Goal: Check status: Check status

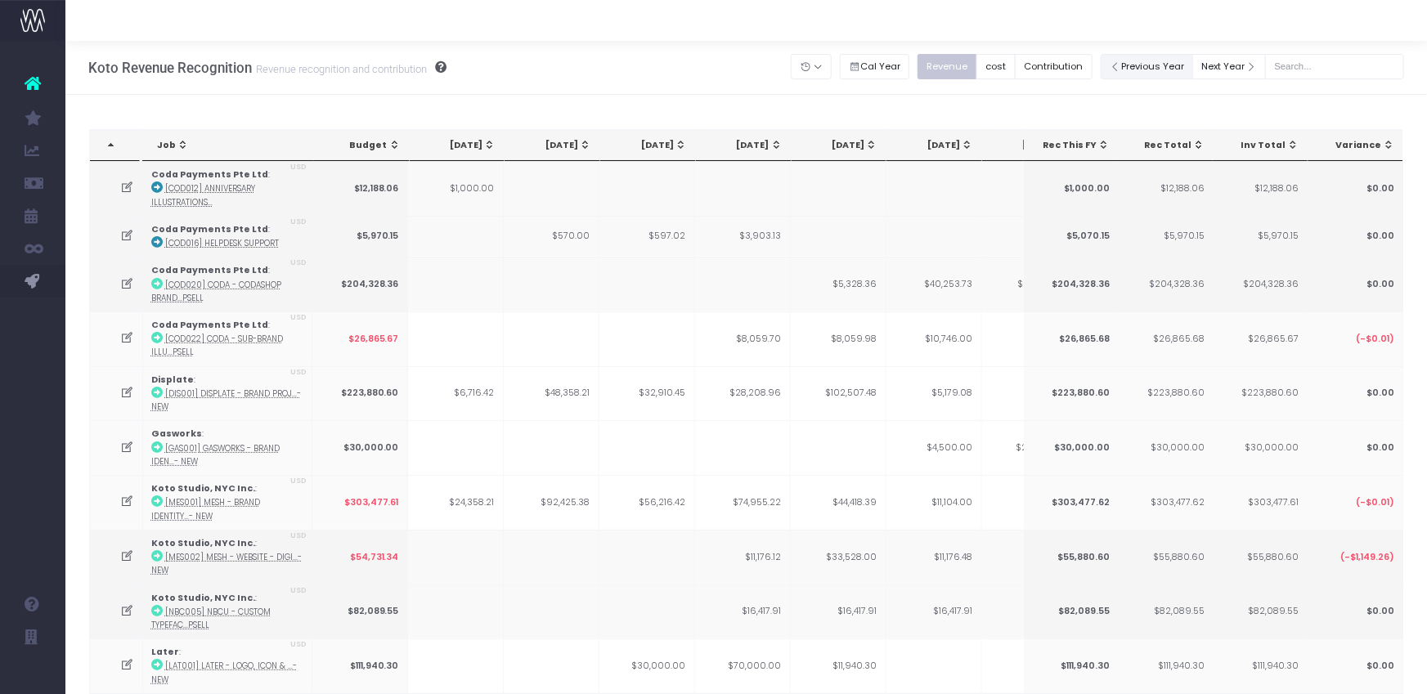
click at [1145, 62] on button "Previous Year" at bounding box center [1147, 66] width 93 height 25
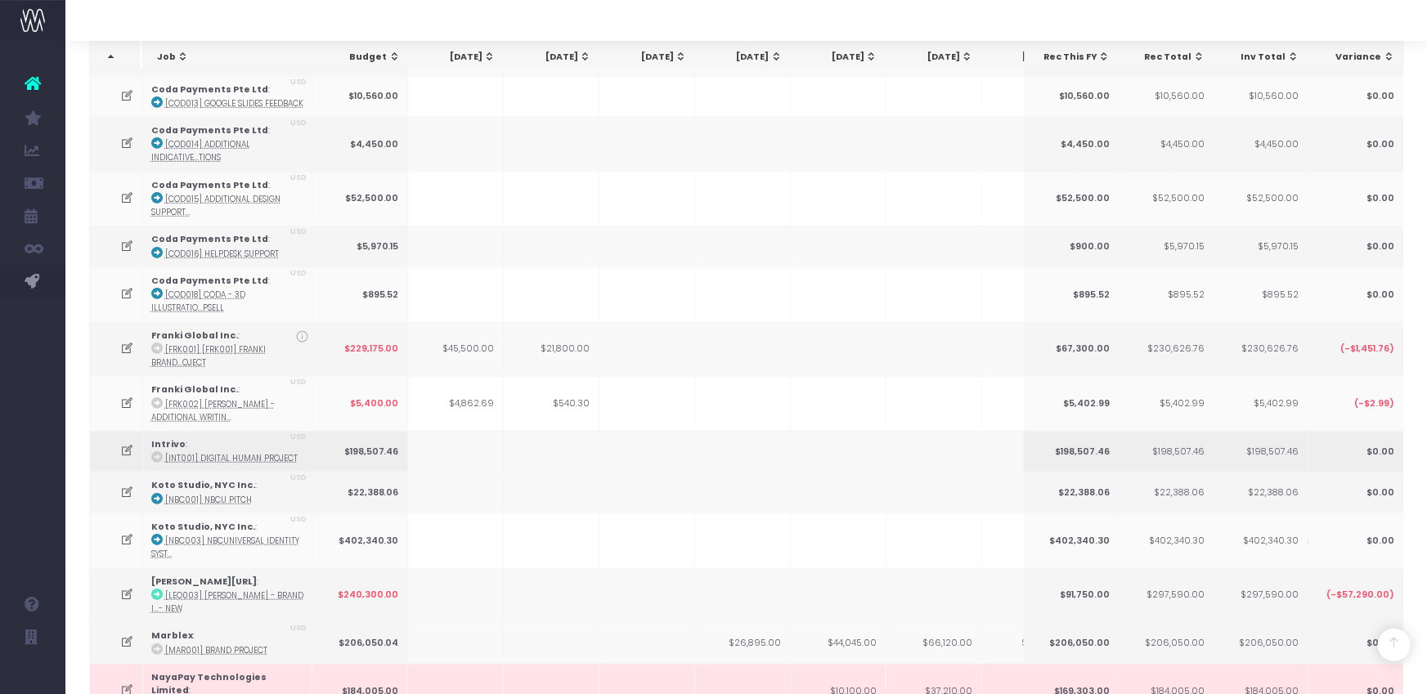
scroll to position [526, 0]
click at [127, 441] on icon at bounding box center [127, 448] width 14 height 14
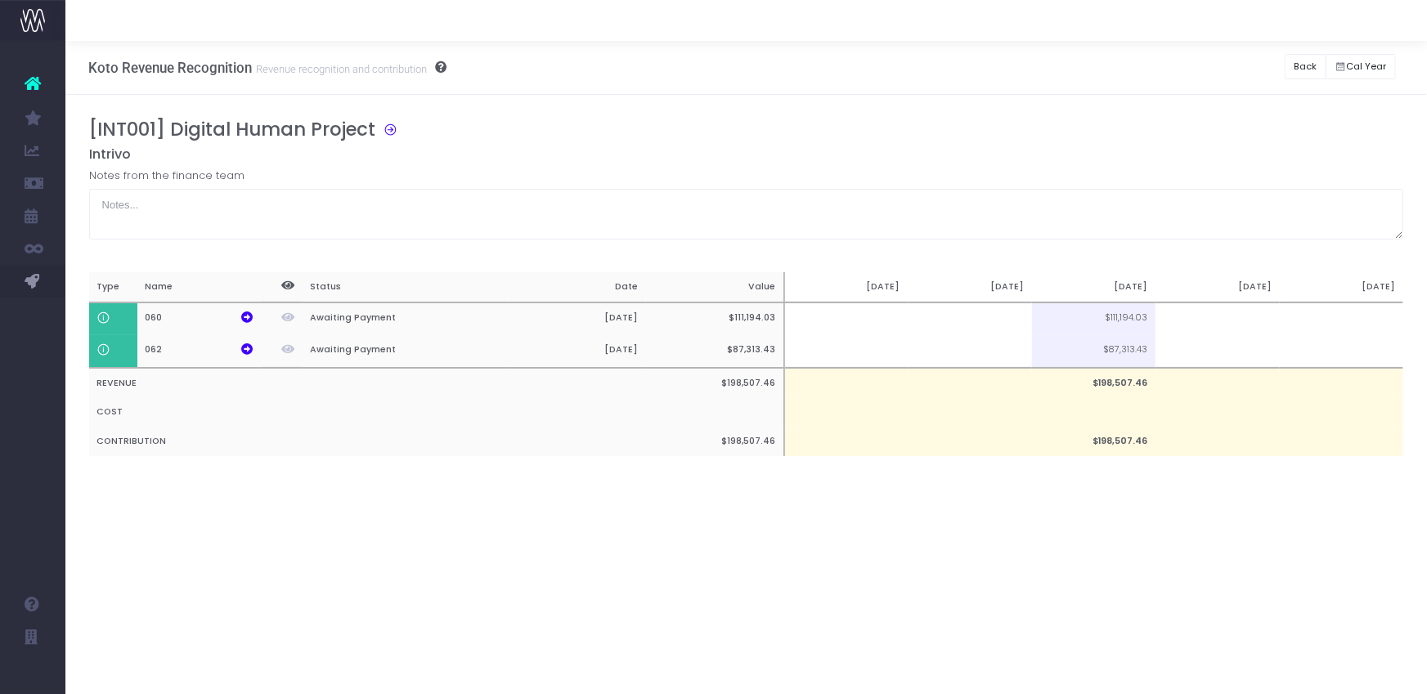
scroll to position [0, 0]
click at [243, 319] on icon at bounding box center [246, 317] width 11 height 11
click at [246, 347] on icon at bounding box center [246, 348] width 11 height 11
click at [247, 314] on icon at bounding box center [246, 317] width 11 height 11
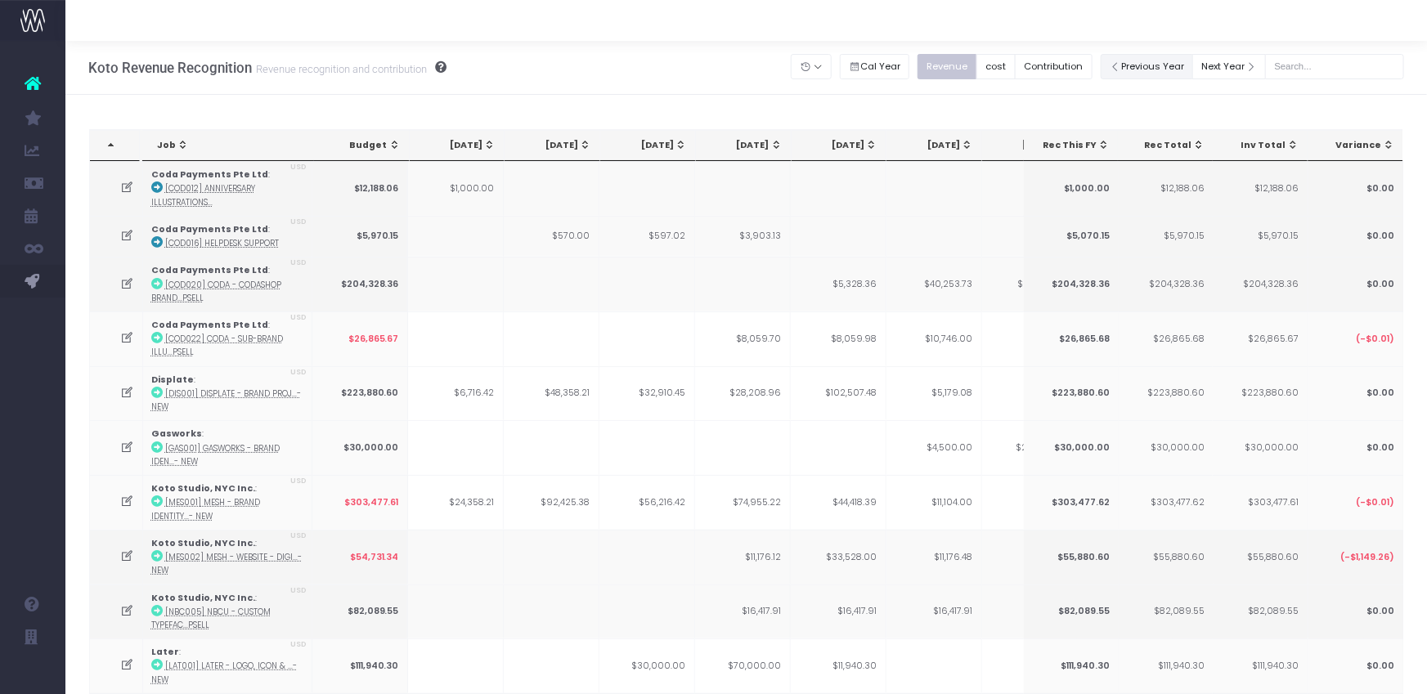
click at [1163, 67] on button "Previous Year" at bounding box center [1147, 66] width 93 height 25
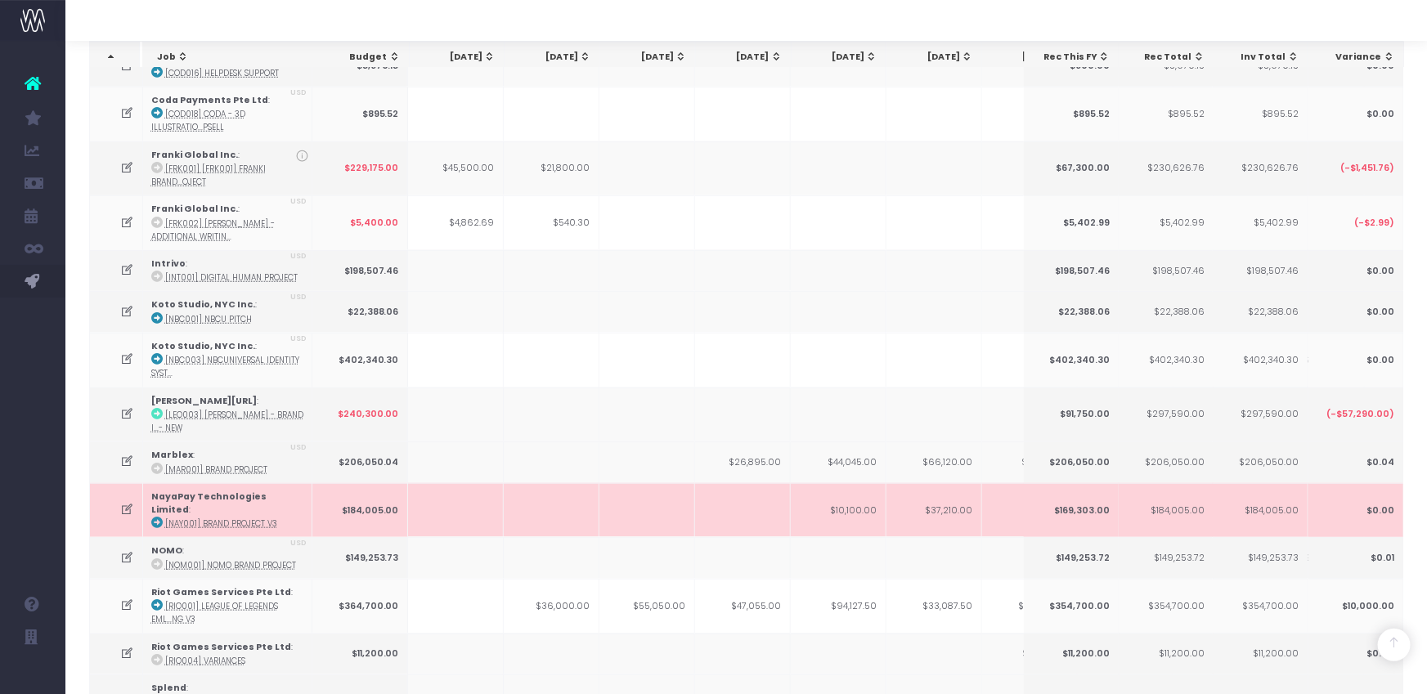
scroll to position [789, 0]
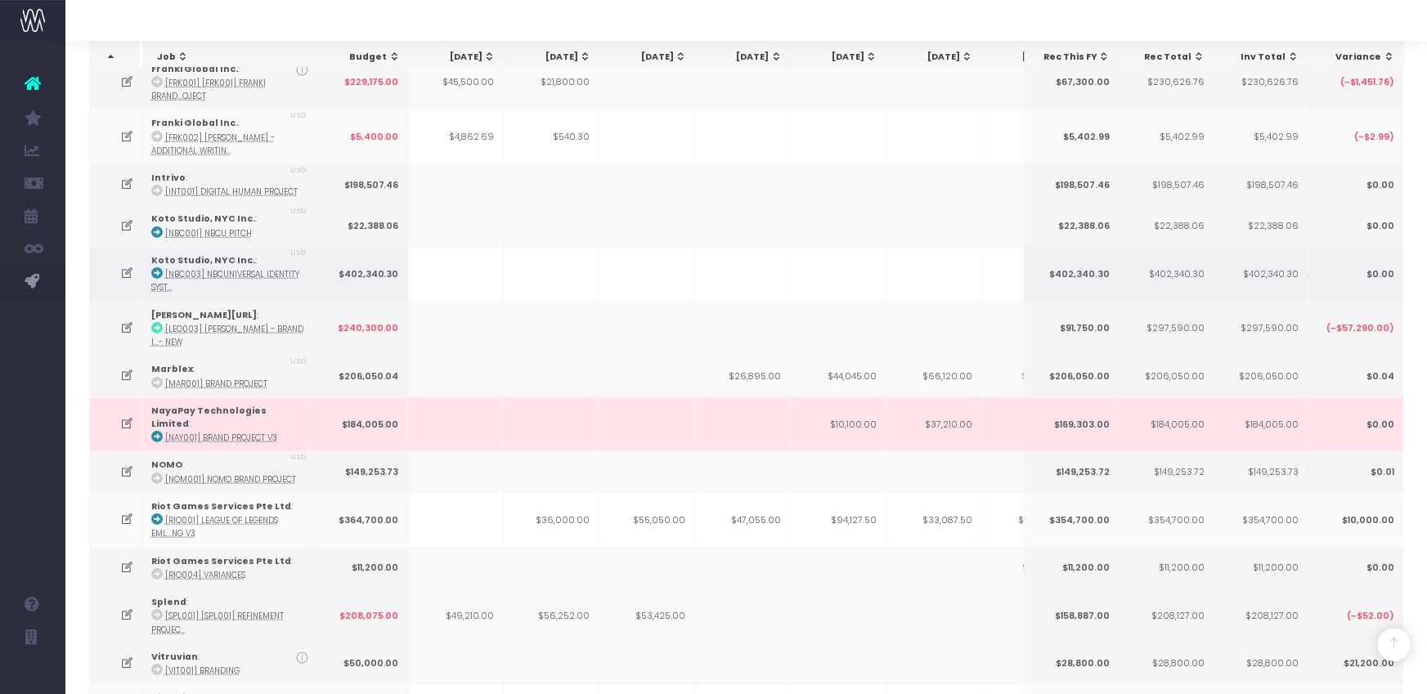
click at [129, 267] on icon at bounding box center [127, 274] width 14 height 14
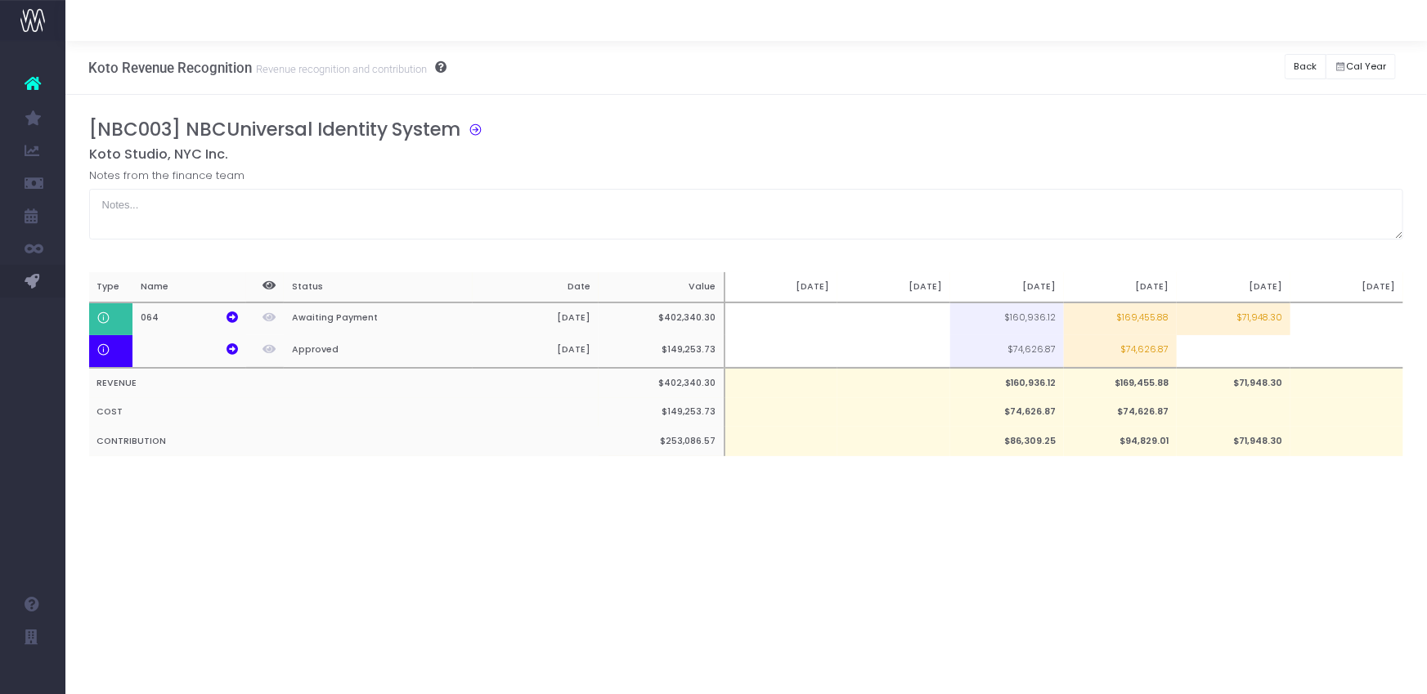
scroll to position [0, 0]
click at [231, 318] on icon at bounding box center [232, 317] width 11 height 11
click at [478, 132] on icon at bounding box center [472, 128] width 22 height 19
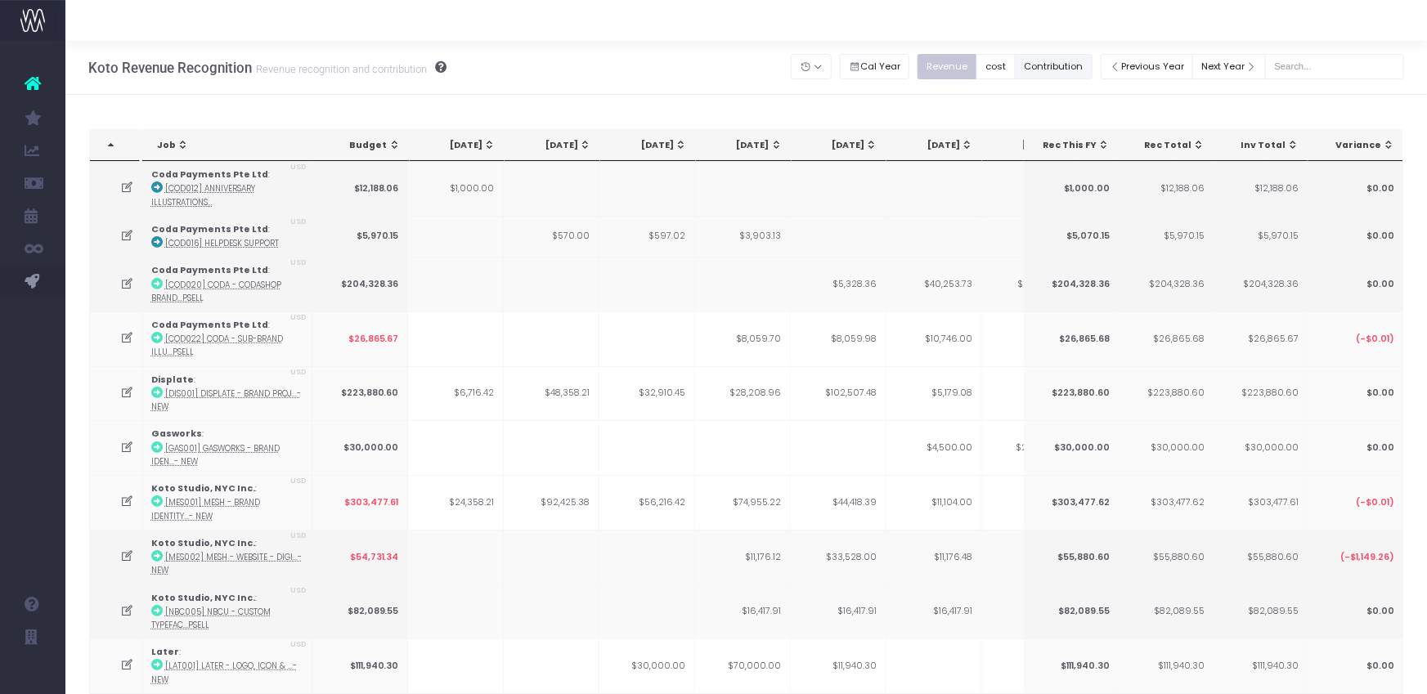
click at [1057, 69] on button "Contribution" at bounding box center [1054, 66] width 78 height 25
click at [1010, 70] on button "cost" at bounding box center [995, 66] width 39 height 25
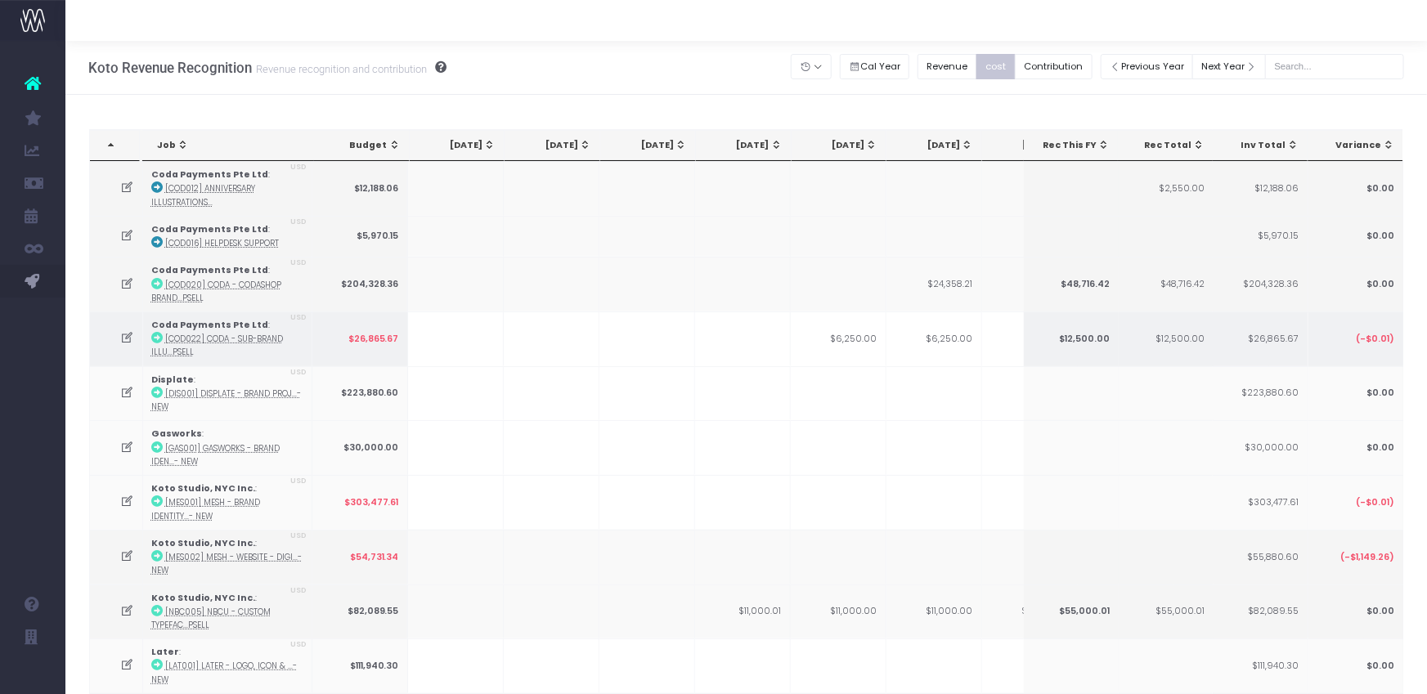
click at [156, 334] on icon at bounding box center [156, 337] width 11 height 11
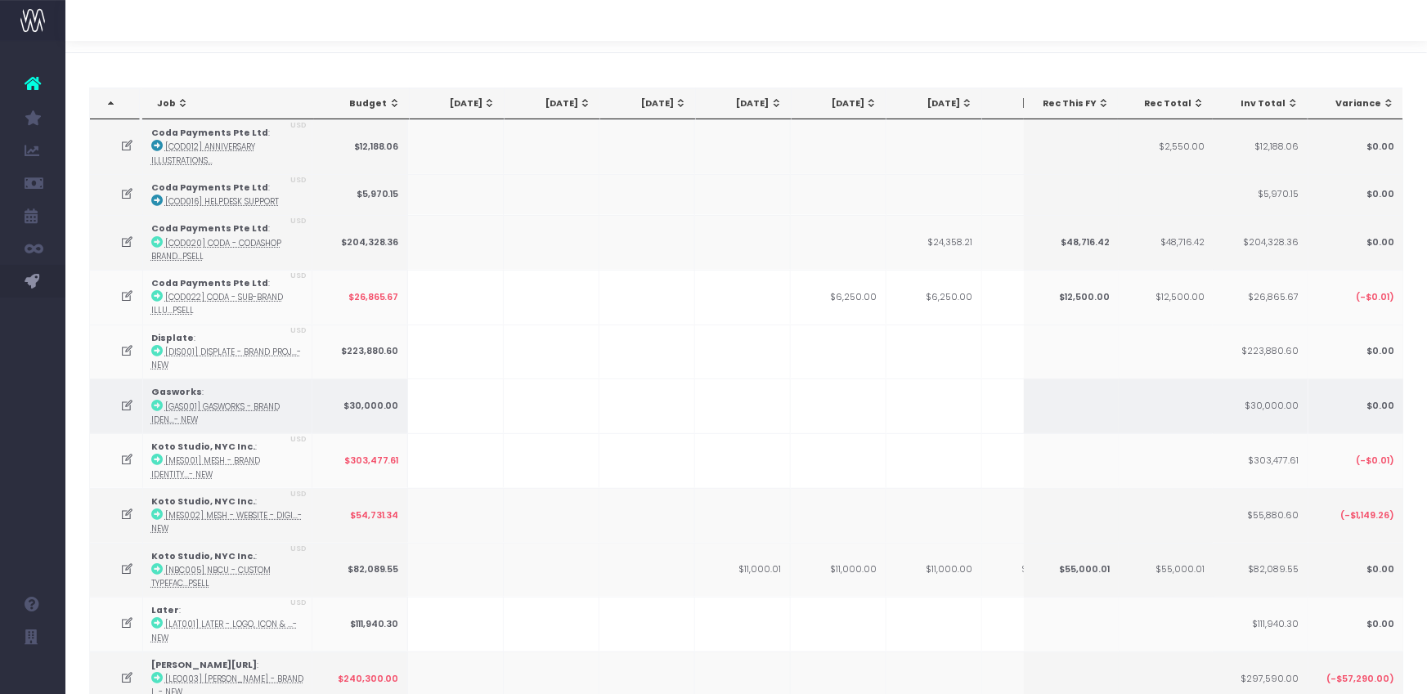
scroll to position [43, 0]
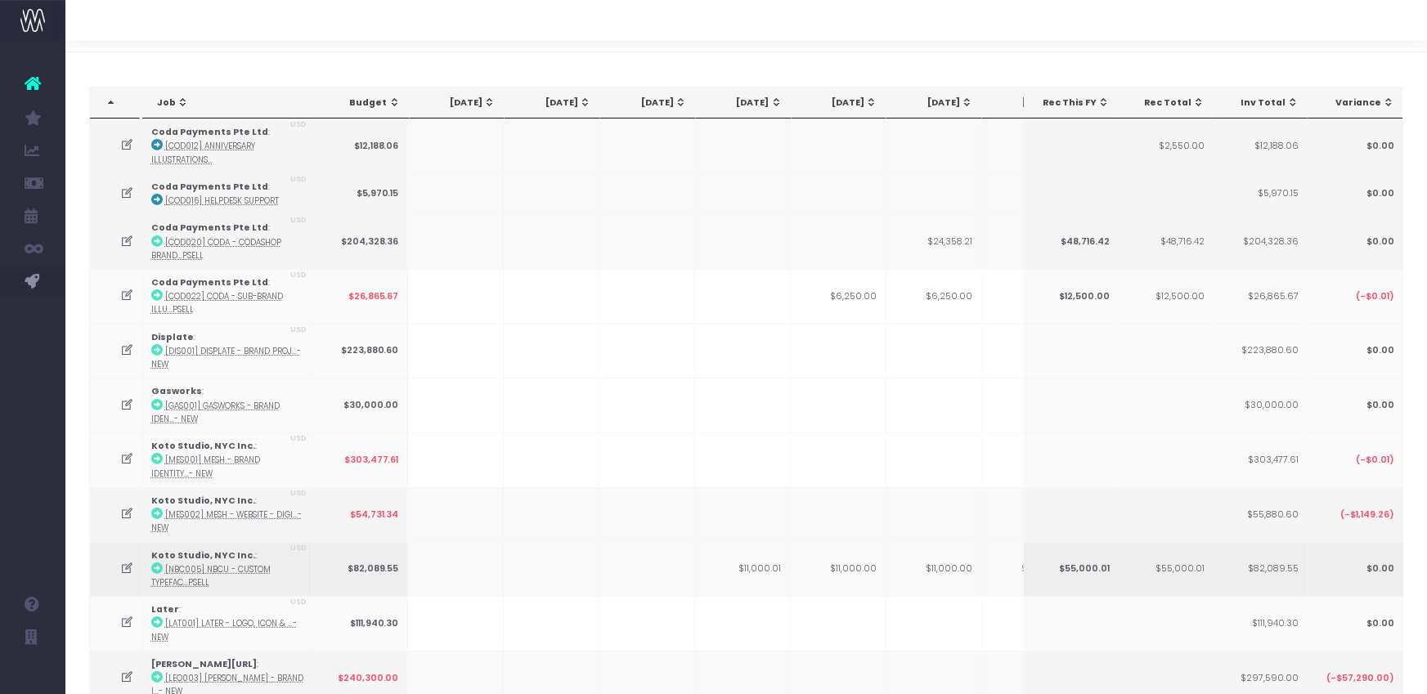
click at [155, 563] on icon at bounding box center [156, 568] width 11 height 11
